Goal: Information Seeking & Learning: Learn about a topic

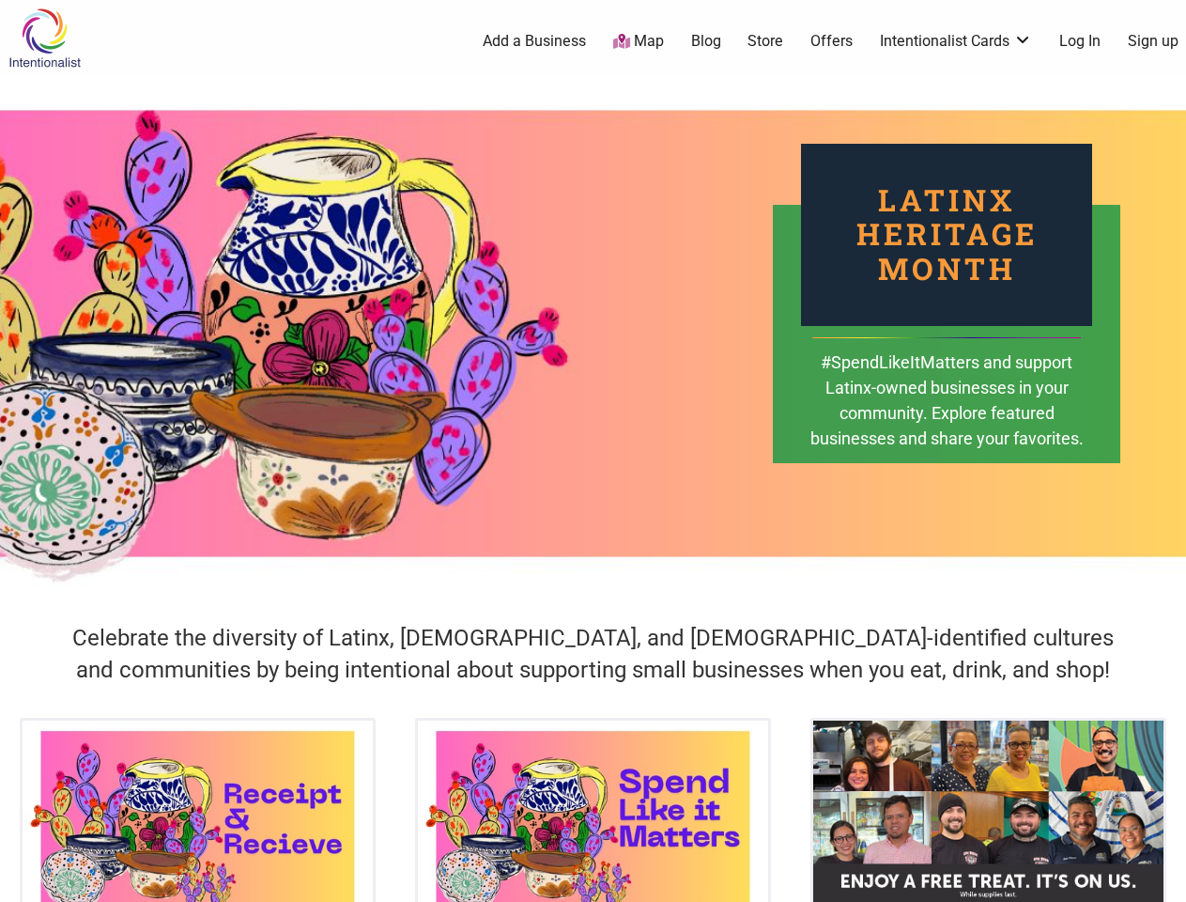
click at [593, 451] on div "Latinx Heritage Month #SpendLikeItMatters and support Latinx-owned businesses i…" at bounding box center [593, 333] width 1186 height 517
click at [1165, 880] on icon at bounding box center [1165, 878] width 21 height 23
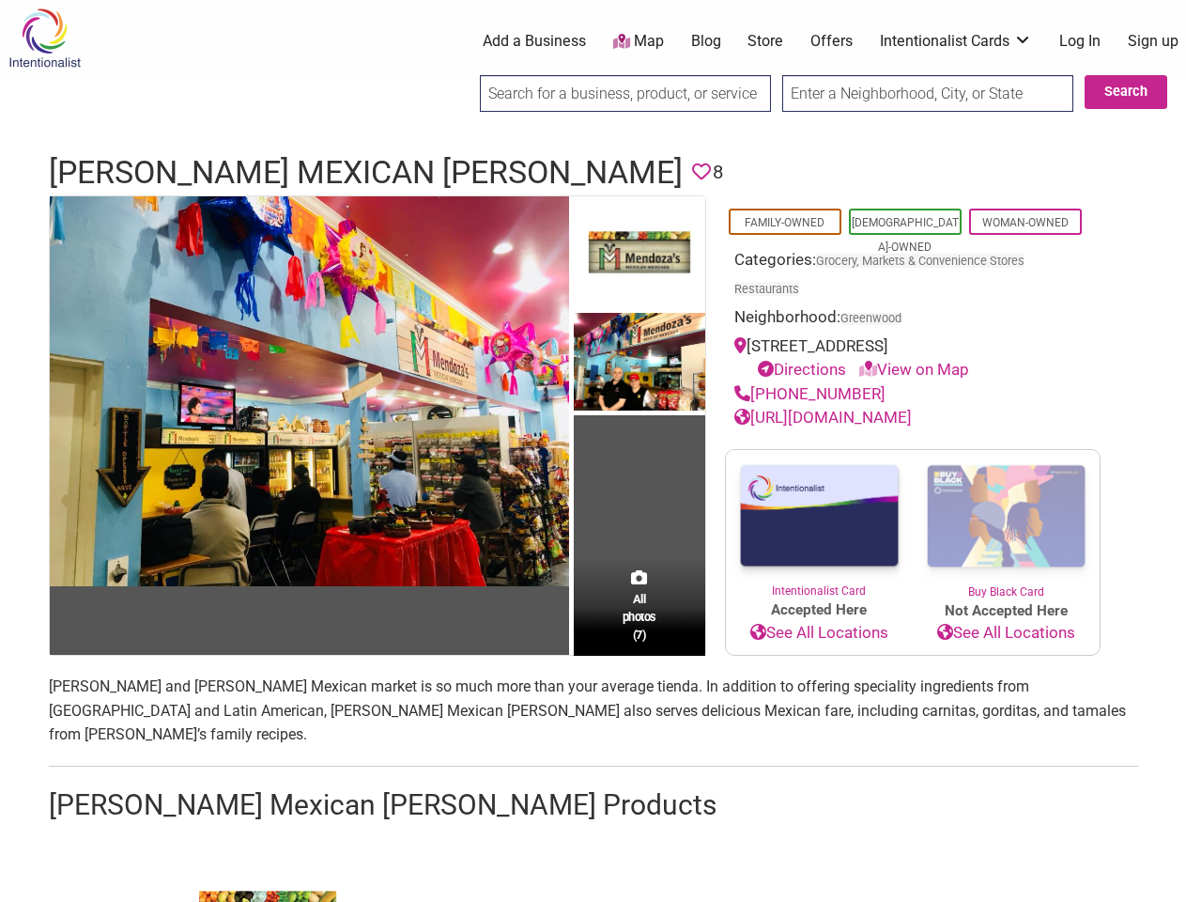
click at [593, 451] on td "All photos (7)" at bounding box center [639, 425] width 131 height 458
click at [309, 390] on img at bounding box center [309, 391] width 519 height 390
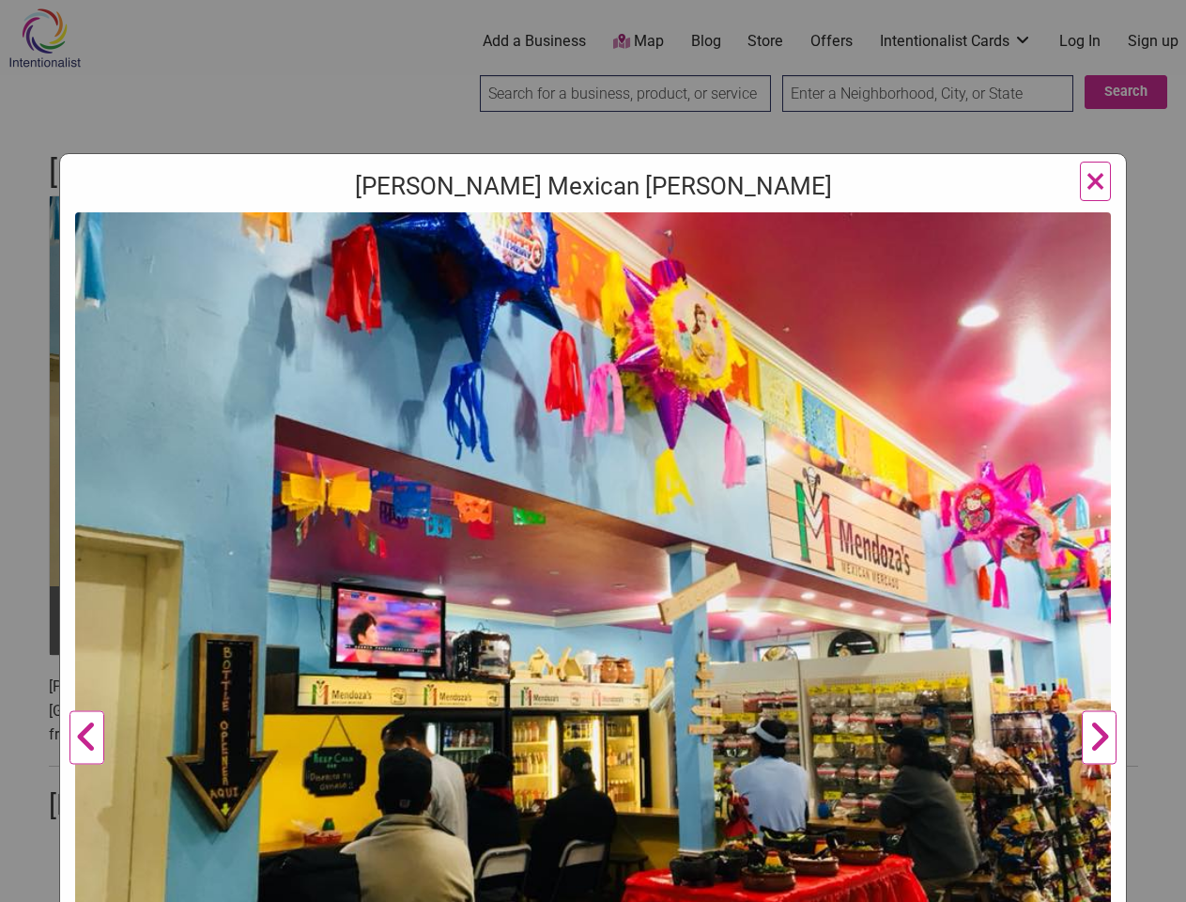
click at [640, 253] on img at bounding box center [593, 600] width 1036 height 777
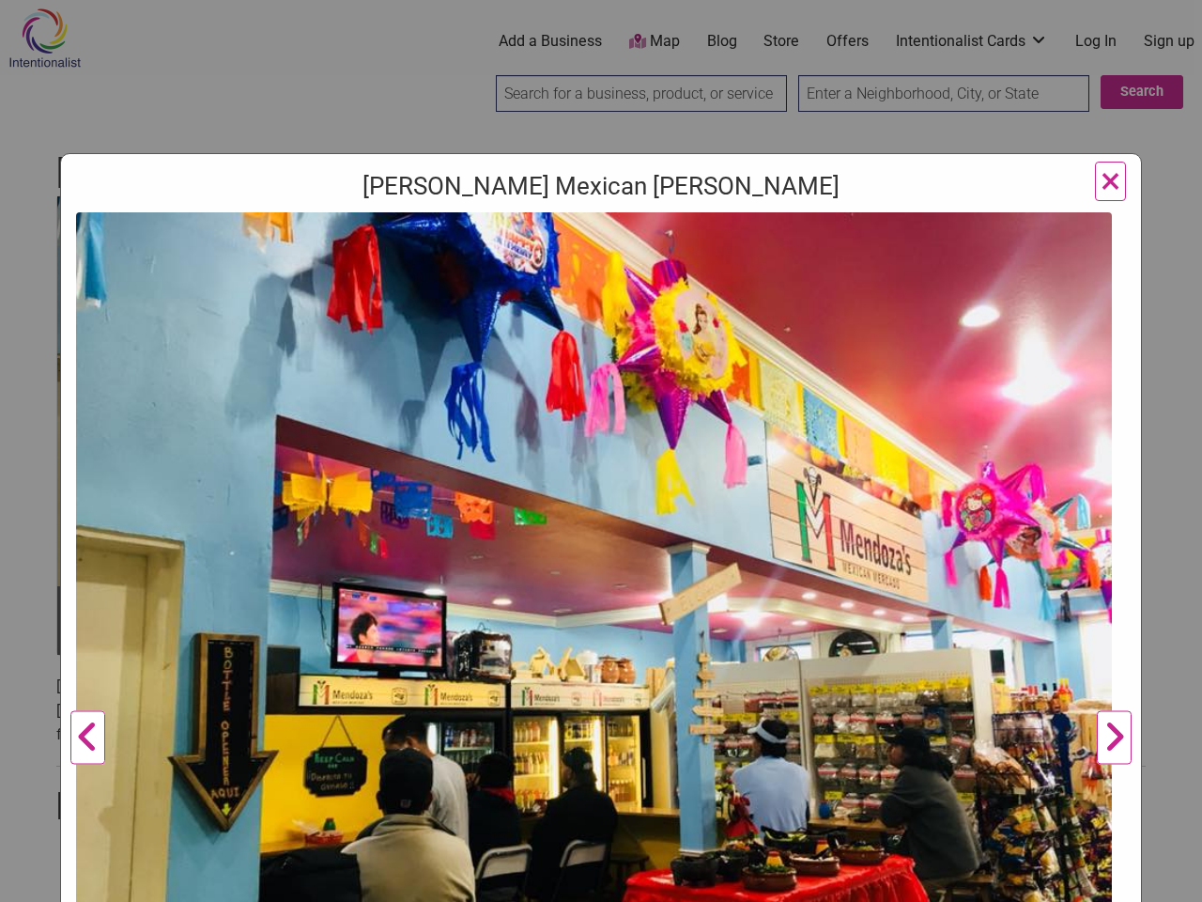
click at [640, 363] on img at bounding box center [594, 600] width 1036 height 777
click at [640, 654] on img at bounding box center [594, 600] width 1036 height 777
click at [1165, 880] on div "Mendoza's Mexican Mercado Previous Mendoza's Mercado owners, Sonia and Carlos M…" at bounding box center [601, 451] width 1202 height 902
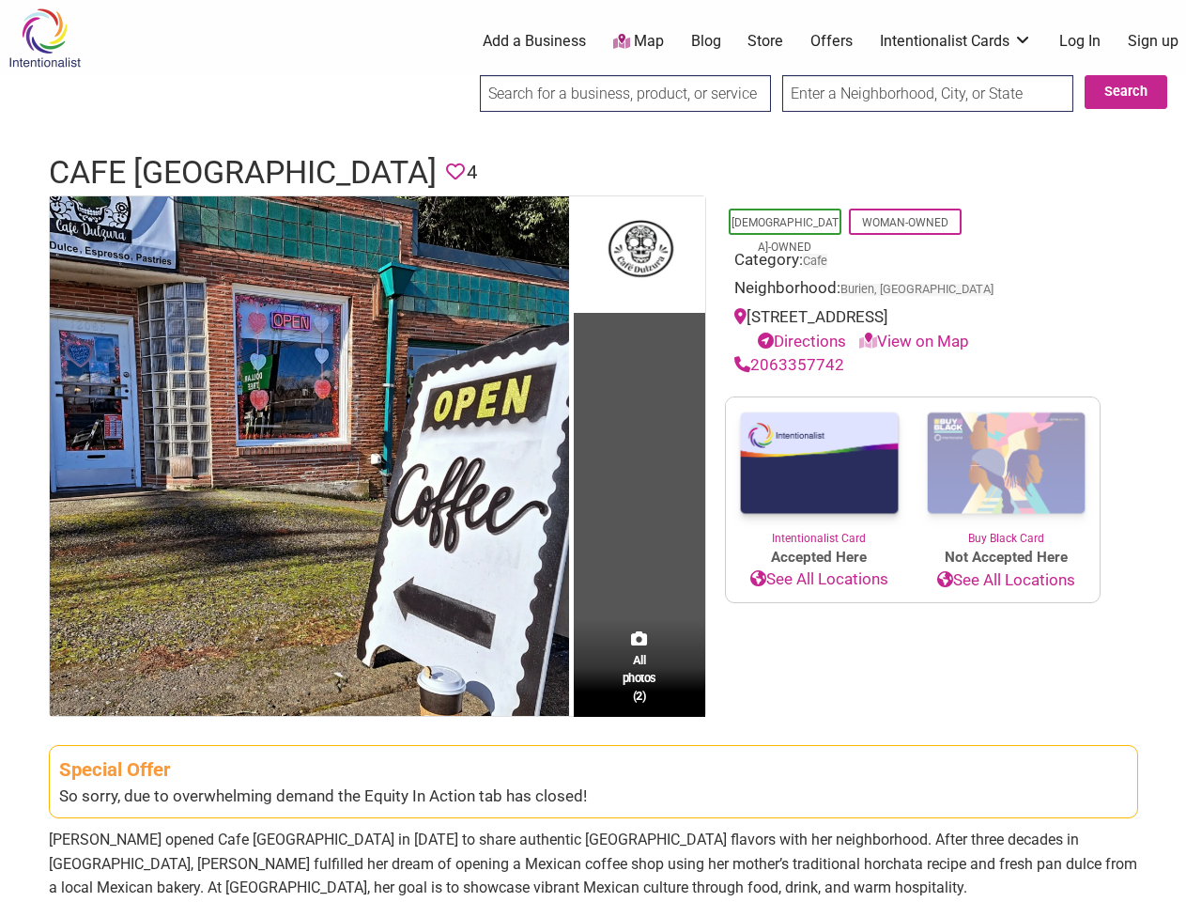
click at [593, 451] on td "All photos (2)" at bounding box center [639, 455] width 131 height 519
click at [309, 455] on img at bounding box center [309, 455] width 519 height 519
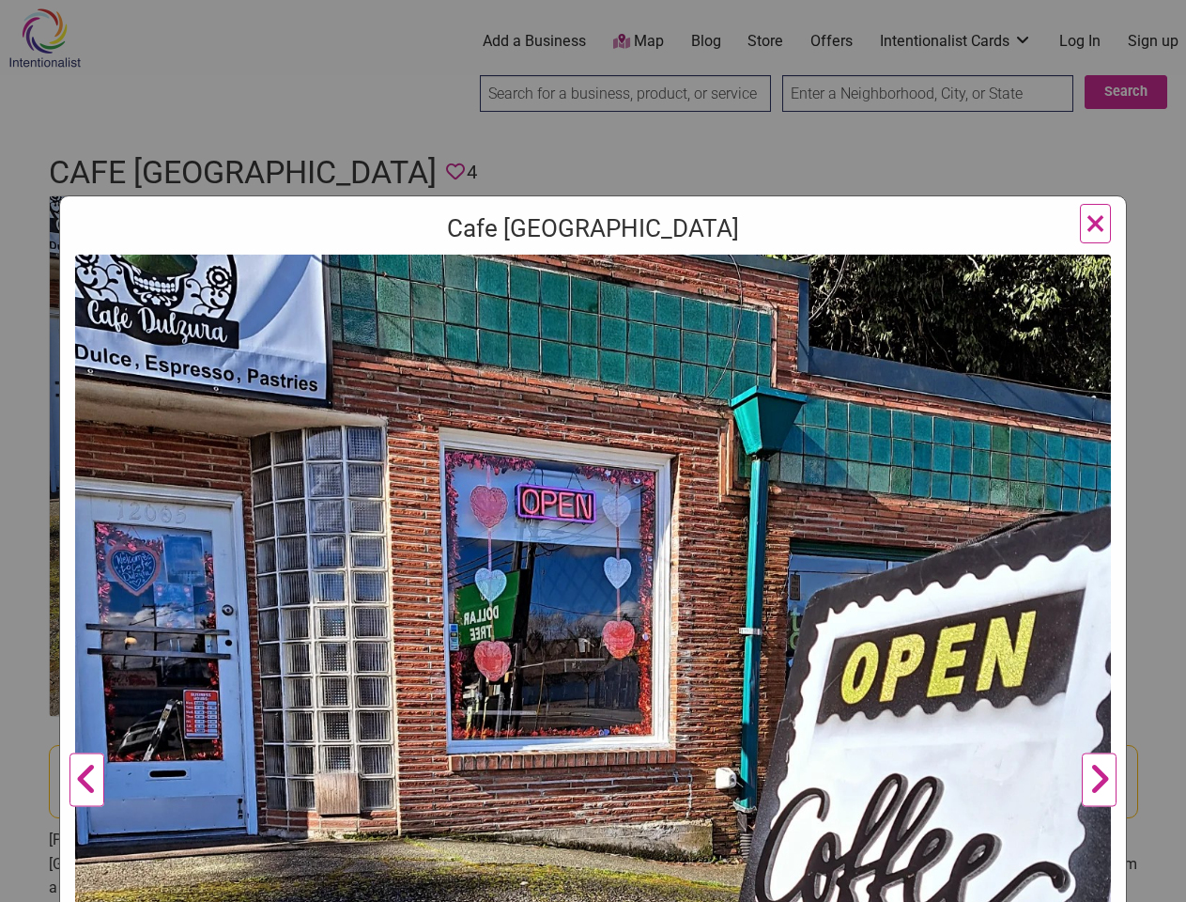
click at [640, 253] on div "Cafe Dulzura Previous Next 1 2 ×" at bounding box center [593, 772] width 1068 height 1154
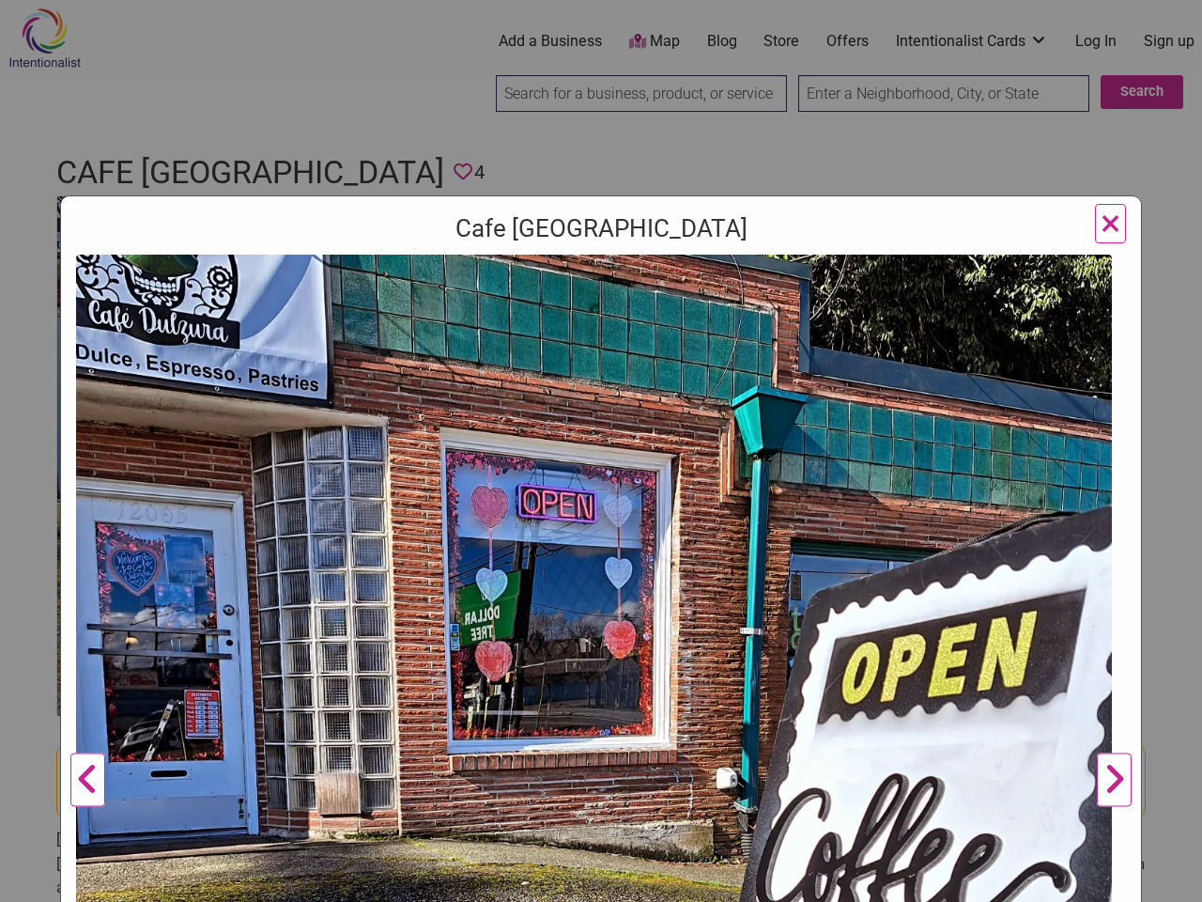
click at [640, 667] on img at bounding box center [594, 773] width 1036 height 1036
click at [1165, 880] on div "Cafe Dulzura Previous Next 1 2 ×" at bounding box center [601, 451] width 1202 height 902
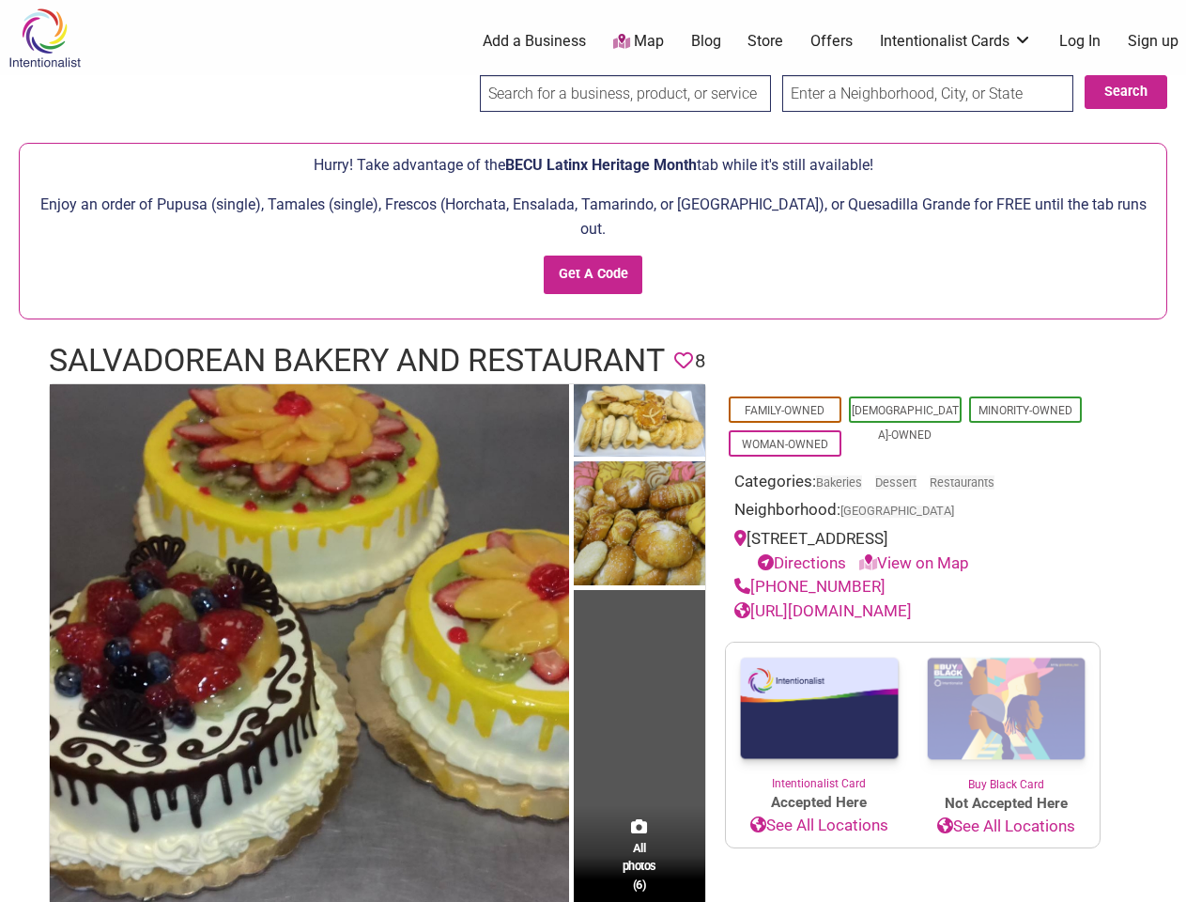
click at [593, 461] on img at bounding box center [639, 525] width 131 height 128
click at [0, 0] on img at bounding box center [0, 0] width 0 height 0
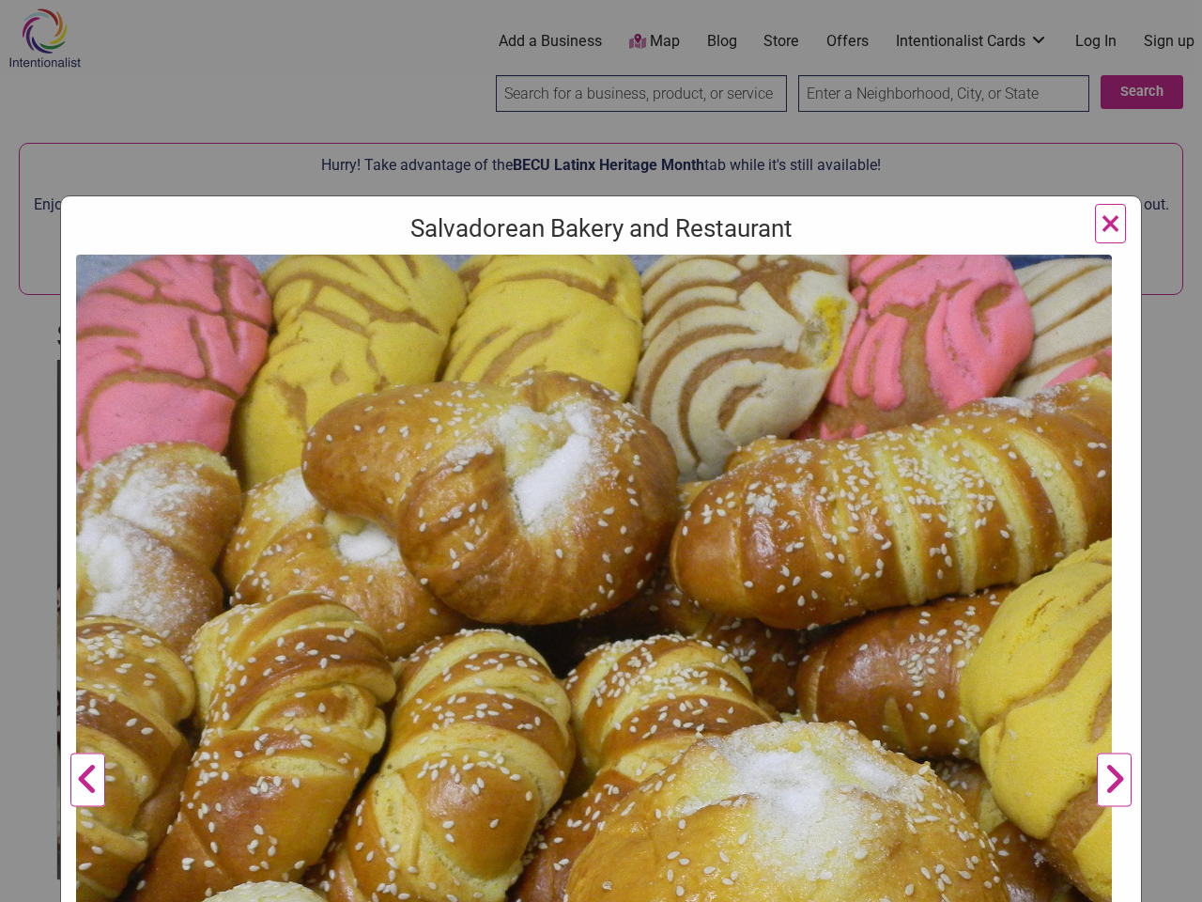
click at [640, 397] on img at bounding box center [594, 742] width 1036 height 975
click at [640, 500] on img at bounding box center [594, 742] width 1036 height 975
click at [640, 830] on img at bounding box center [594, 742] width 1036 height 975
click at [1165, 880] on div "Salvadorean Bakery and Restaurant Previous Next 1 2 3 4 5 6 ×" at bounding box center [601, 451] width 1202 height 902
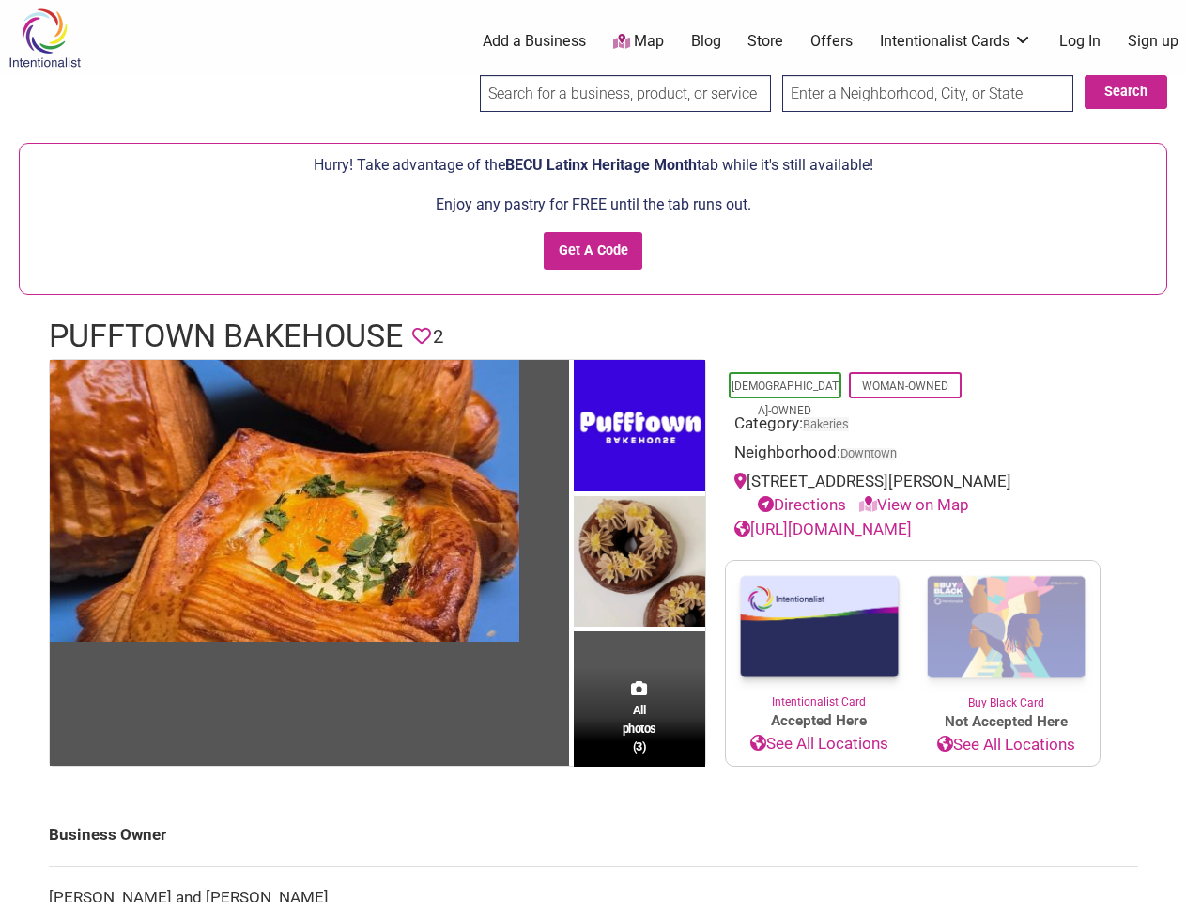
click at [593, 451] on img at bounding box center [639, 428] width 131 height 136
click at [0, 0] on img at bounding box center [0, 0] width 0 height 0
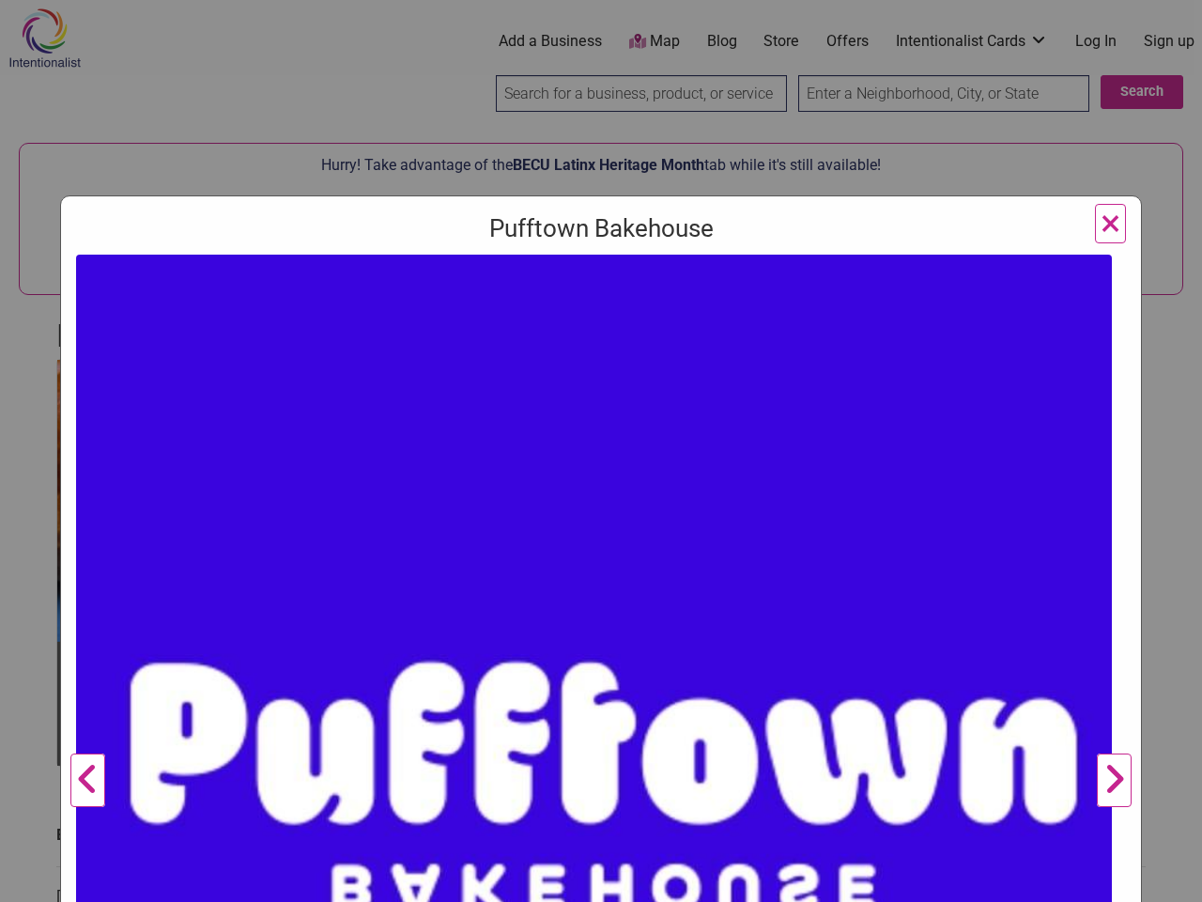
click at [640, 426] on img at bounding box center [594, 773] width 1036 height 1036
click at [640, 562] on img at bounding box center [594, 773] width 1036 height 1036
click at [640, 717] on img at bounding box center [594, 773] width 1036 height 1036
click at [1165, 880] on div "Pufftown Bakehouse Previous Next 1 2 3 ×" at bounding box center [601, 451] width 1202 height 902
